Goal: Navigation & Orientation: Find specific page/section

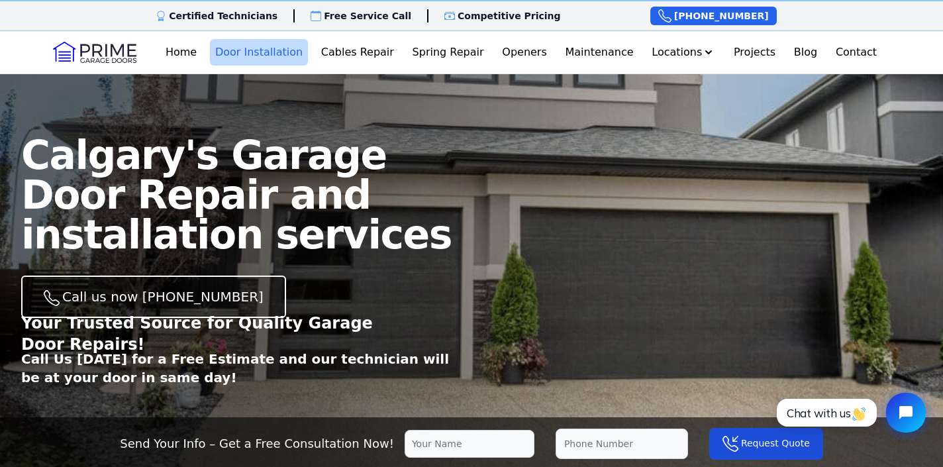
click at [255, 52] on link "Door Installation" at bounding box center [259, 52] width 98 height 26
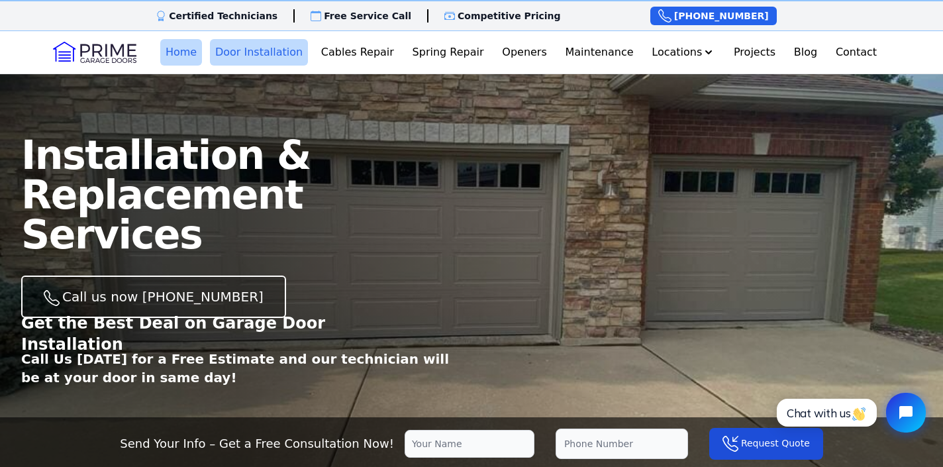
click at [183, 50] on link "Home" at bounding box center [181, 52] width 42 height 26
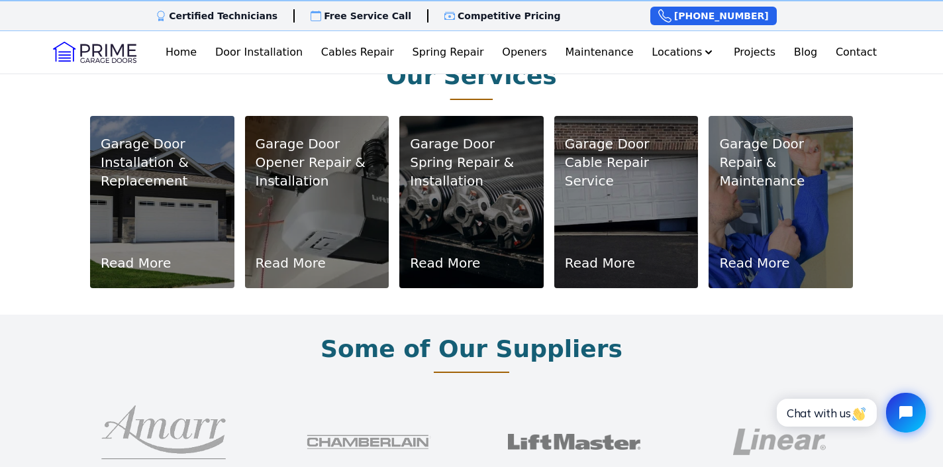
scroll to position [810, 0]
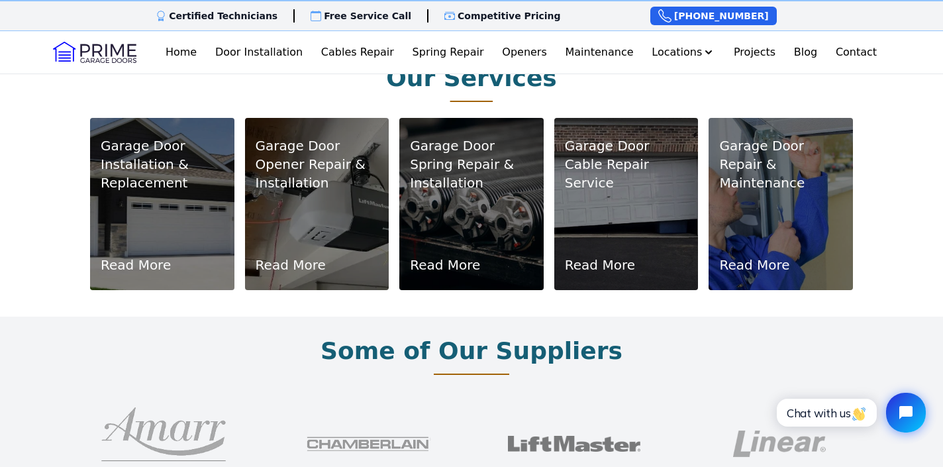
click at [145, 155] on p "Installation & Replacement" at bounding box center [162, 173] width 123 height 37
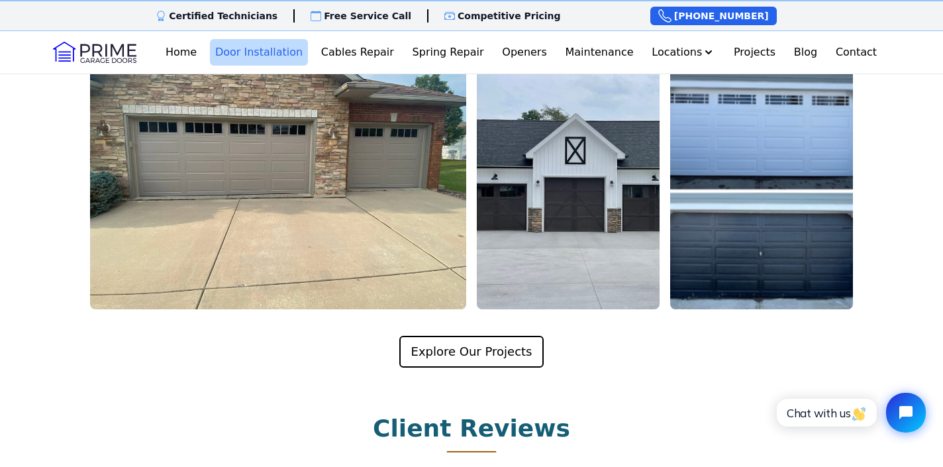
scroll to position [2488, 0]
click at [758, 54] on link "Projects" at bounding box center [754, 52] width 52 height 26
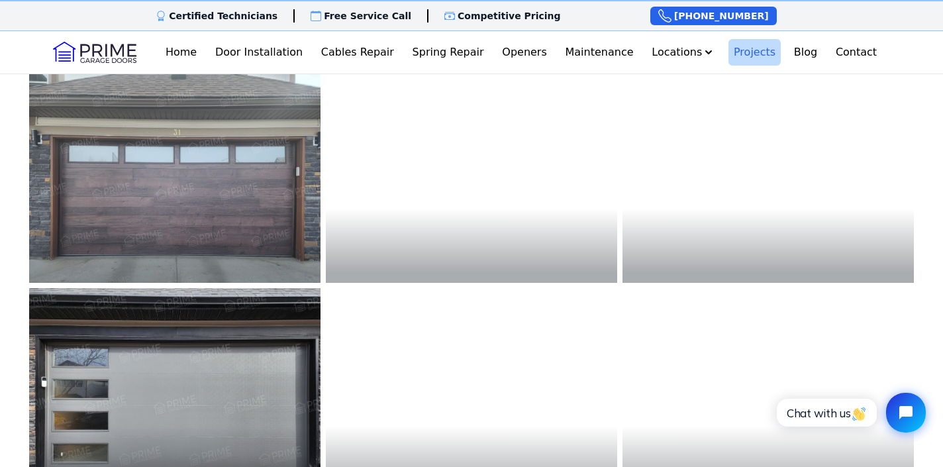
scroll to position [2868, 0]
